Goal: Task Accomplishment & Management: Manage account settings

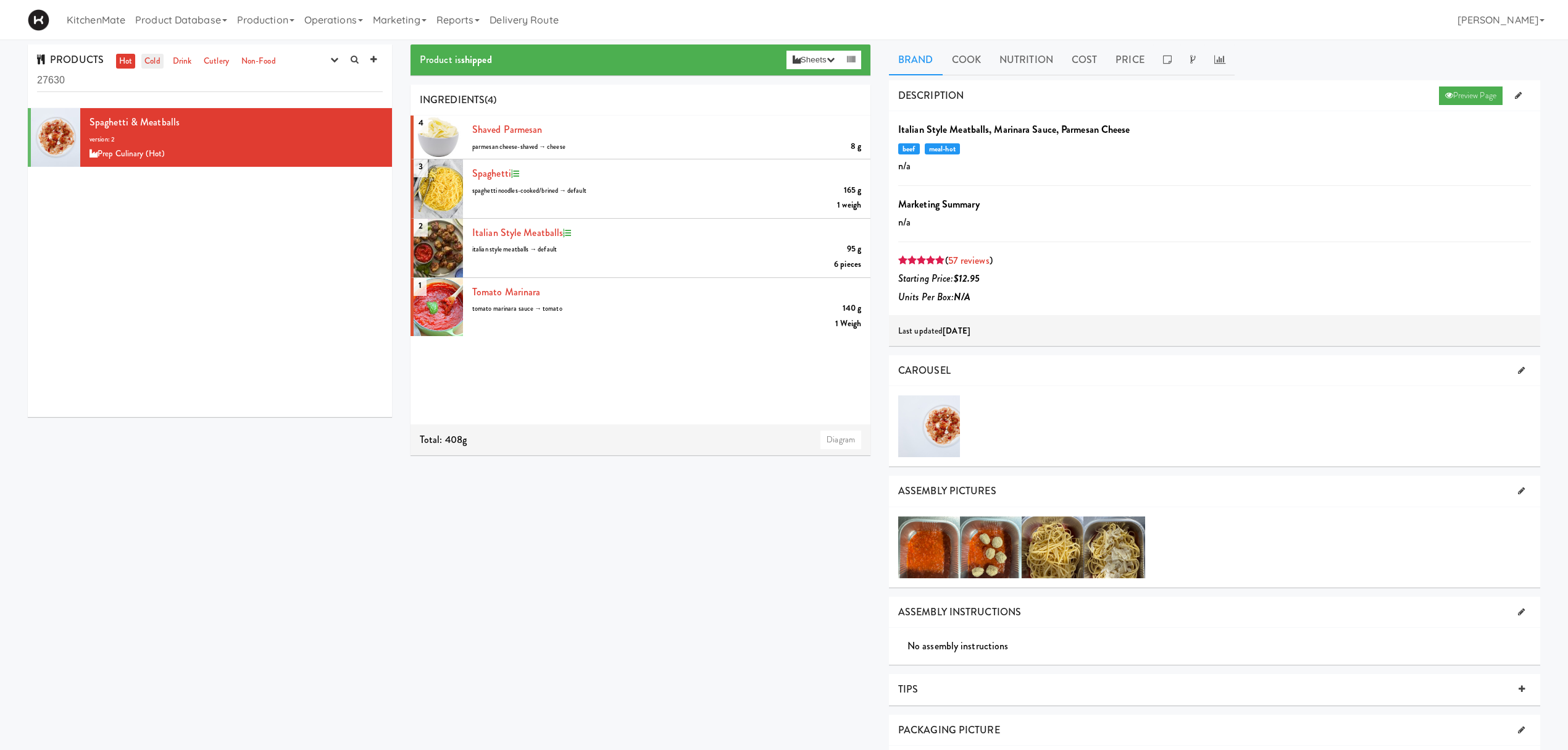
click at [146, 59] on link "Cold" at bounding box center [152, 61] width 22 height 15
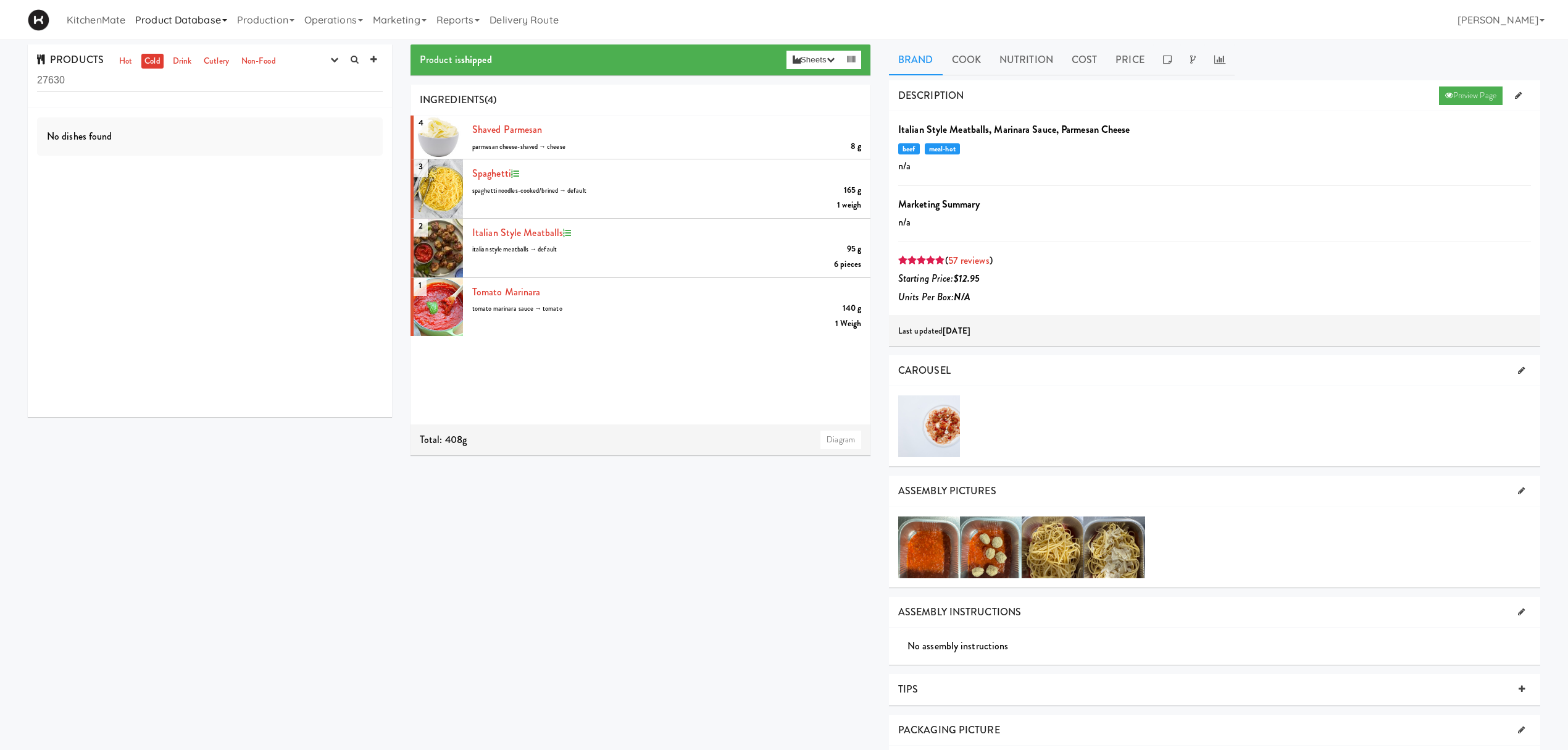
click at [208, 23] on link "Product Database" at bounding box center [181, 19] width 102 height 40
click at [253, 19] on link "Production" at bounding box center [266, 19] width 67 height 40
click at [294, 95] on link "Inventory Plans" at bounding box center [282, 98] width 100 height 23
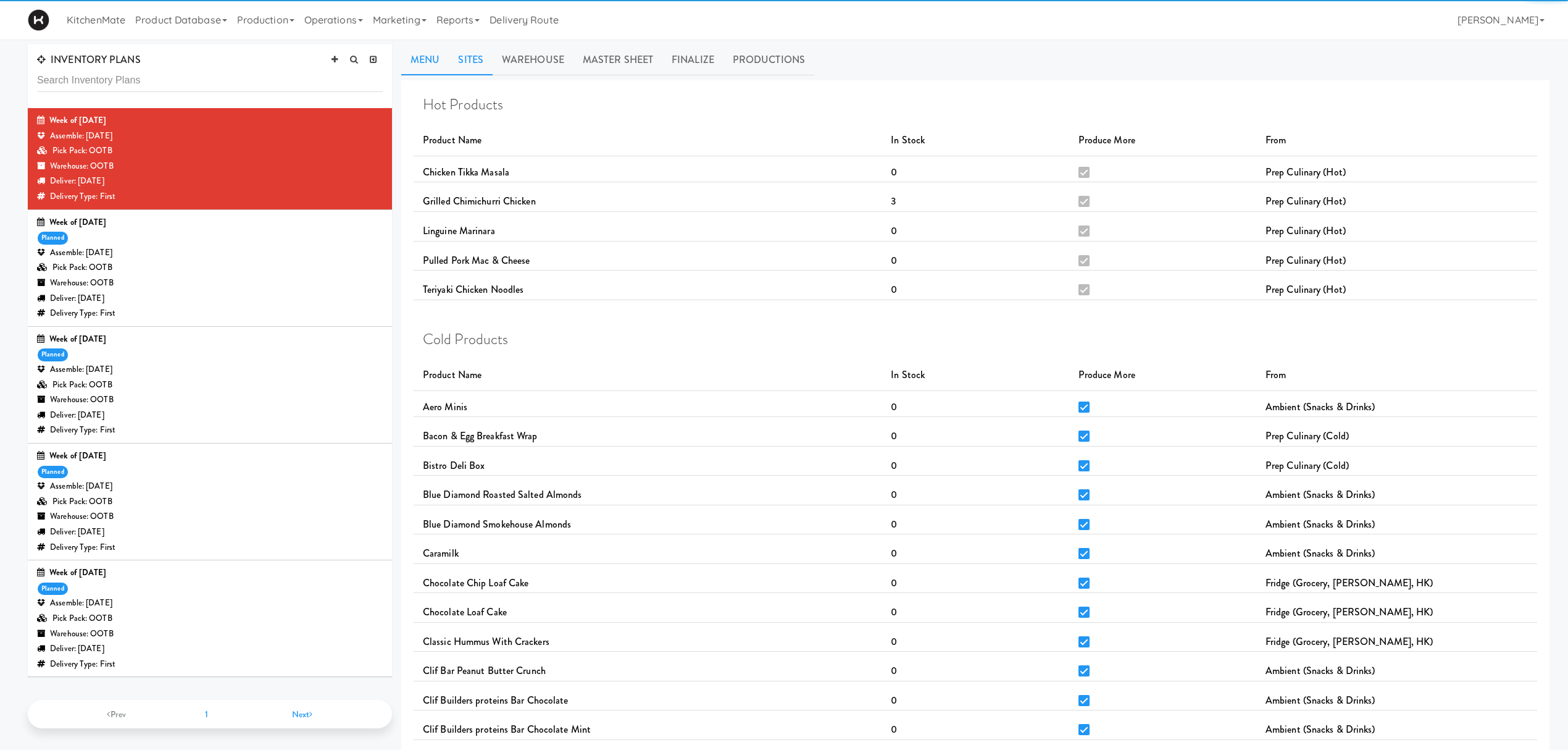
click at [464, 56] on link "Sites" at bounding box center [470, 60] width 44 height 31
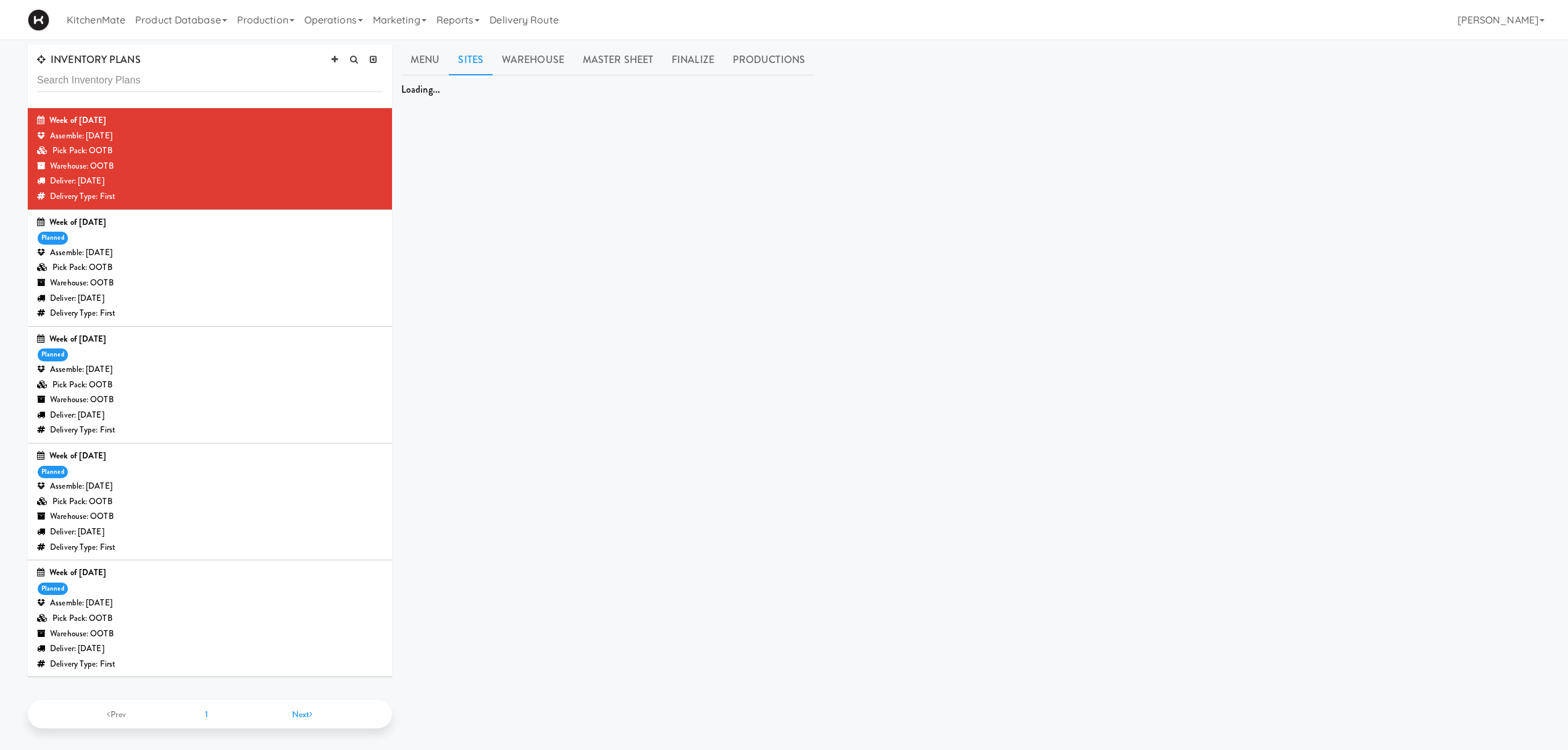
click at [473, 59] on link "Sites" at bounding box center [470, 60] width 44 height 31
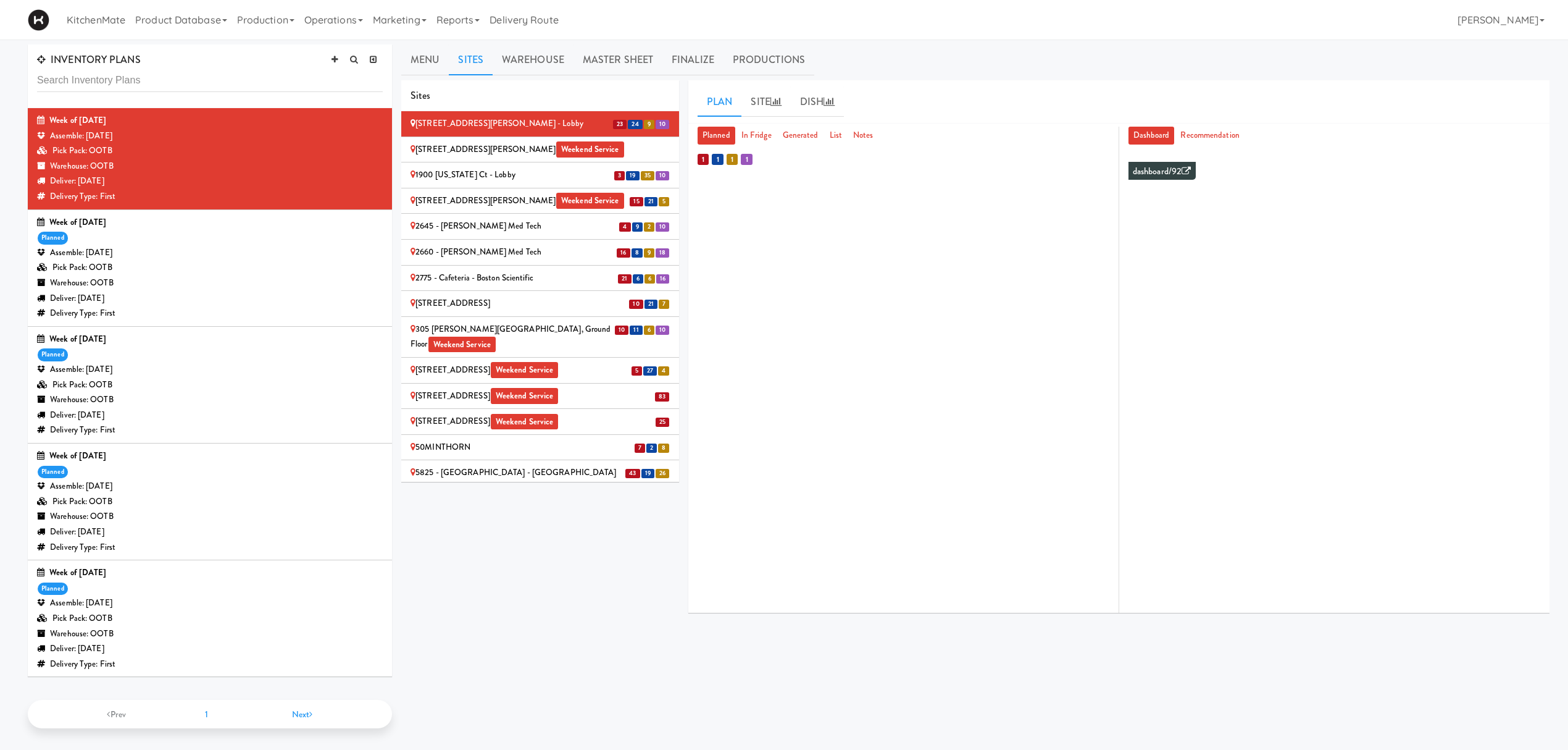
scroll to position [846, 0]
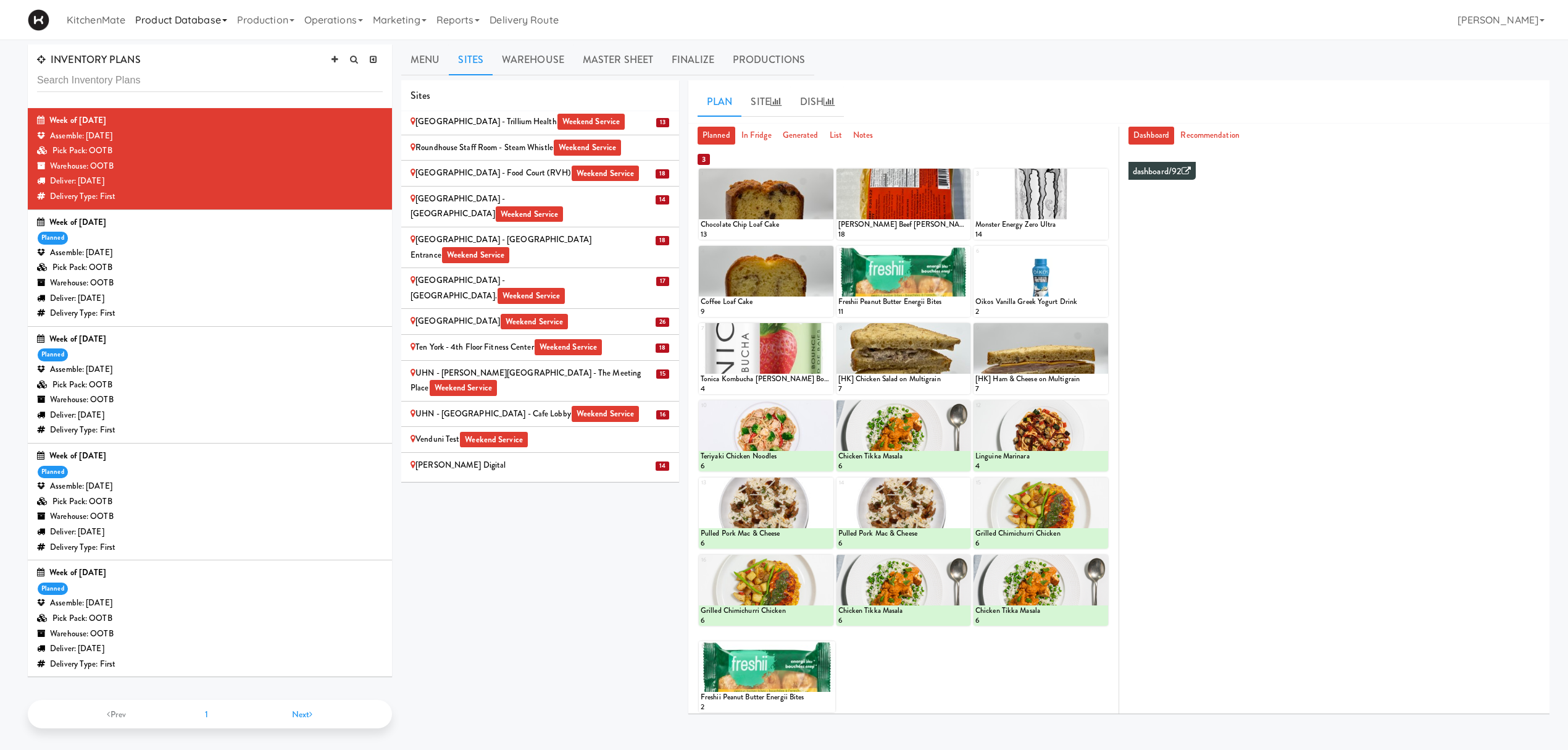
scroll to position [1825, 0]
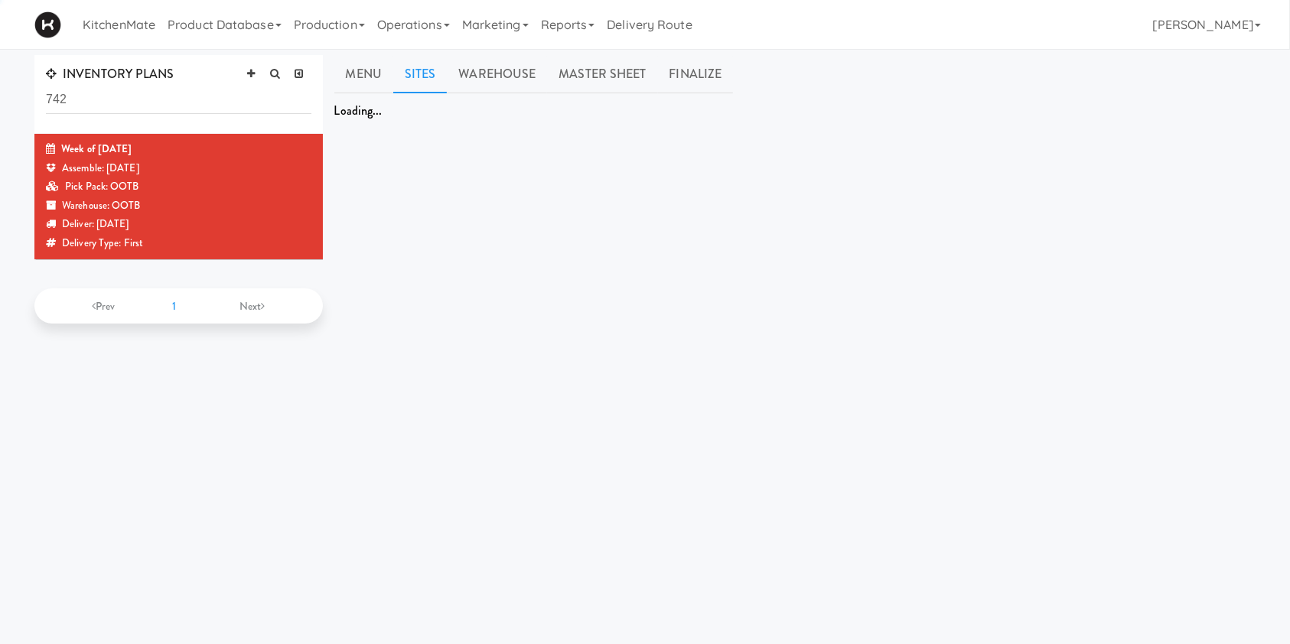
drag, startPoint x: 218, startPoint y: 108, endPoint x: 17, endPoint y: 107, distance: 201.2
click at [17, 107] on div "INVENTORY PLANS 742 Week of [DATE] Assemble: [DATE] Pick Pack: OOTB Warehouse: …" at bounding box center [645, 364] width 1290 height 618
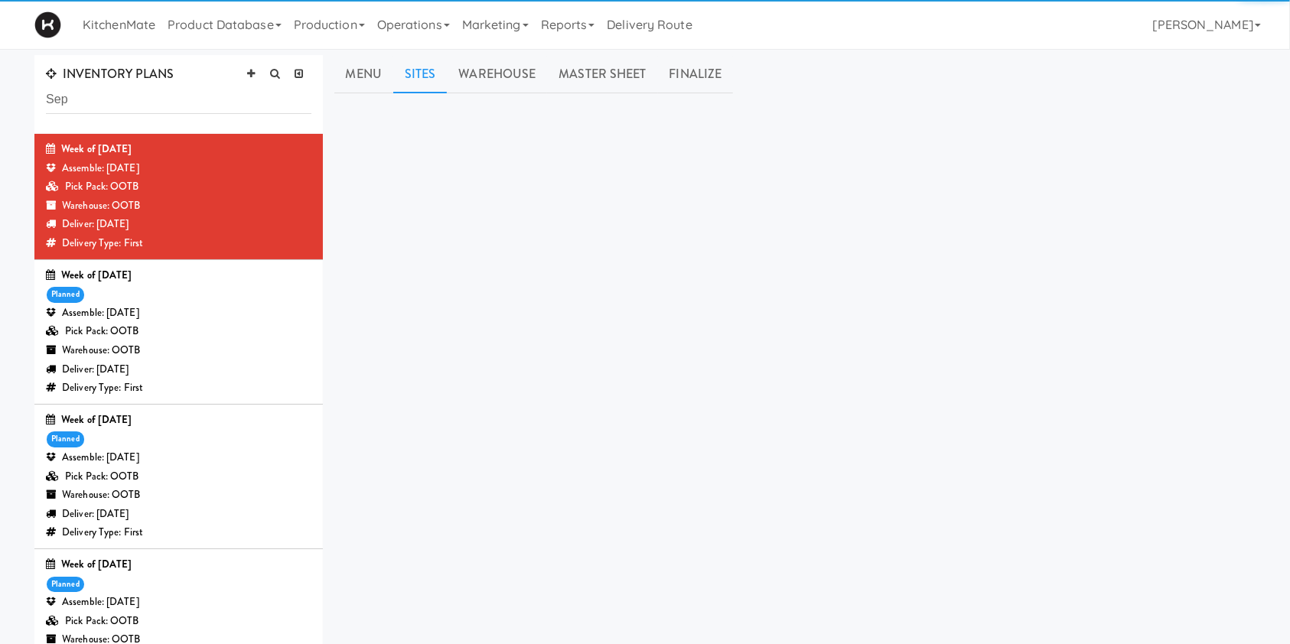
click at [62, 106] on input "Sep" at bounding box center [178, 100] width 265 height 28
type input "Sep"
click at [169, 441] on div "Week of [DATE] planned Assemble: [DATE] Pick Pack: OOTB Warehouse: OOTB Deliver…" at bounding box center [178, 477] width 265 height 132
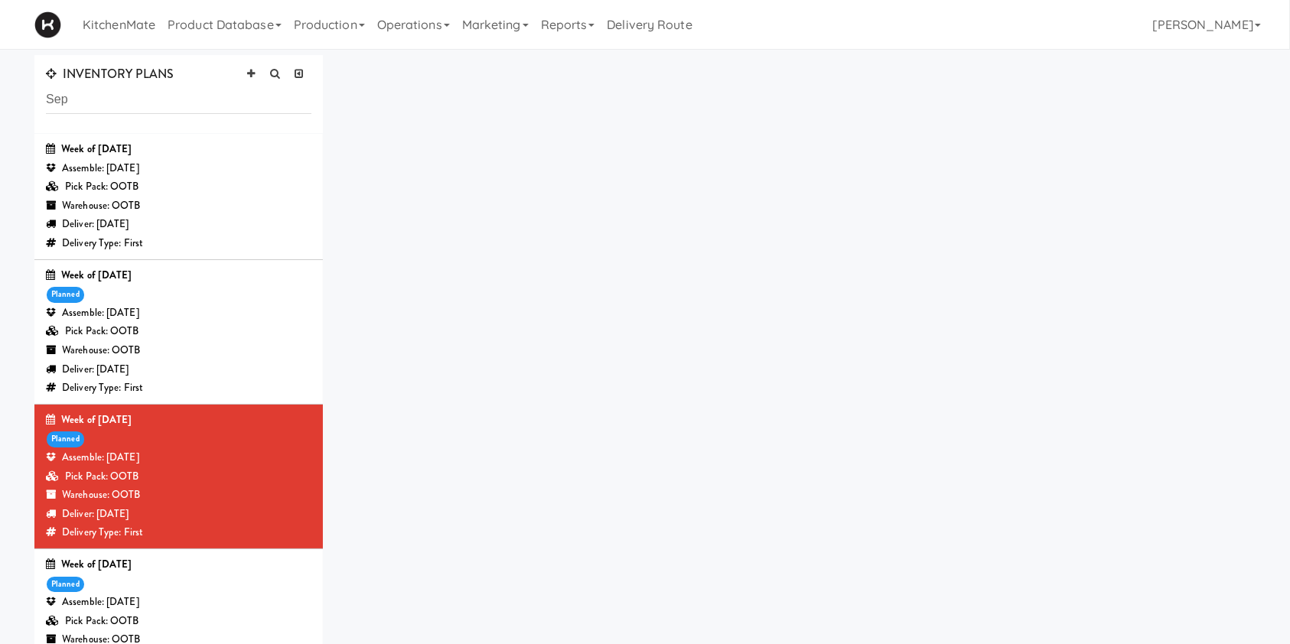
click at [165, 441] on div "Week of [DATE] planned Assemble: [DATE] Pick Pack: OOTB Warehouse: OOTB Deliver…" at bounding box center [178, 477] width 265 height 132
